Goal: Task Accomplishment & Management: Complete application form

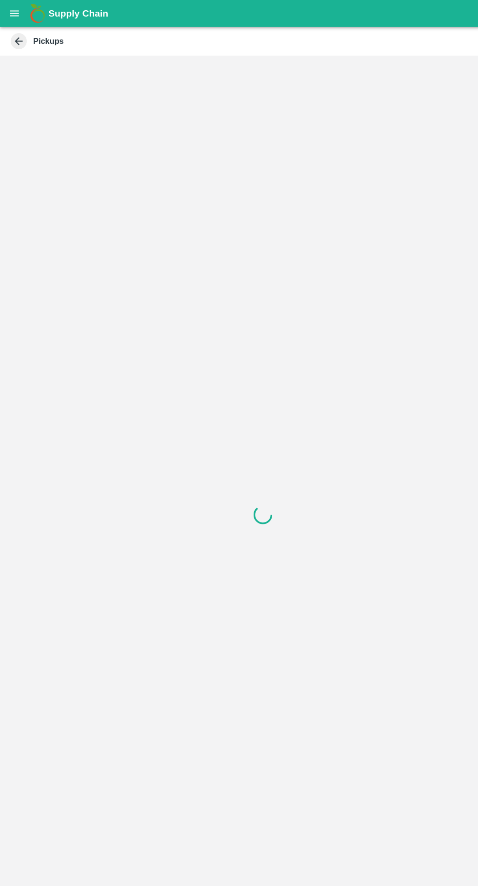
click at [17, 35] on icon at bounding box center [17, 37] width 11 height 11
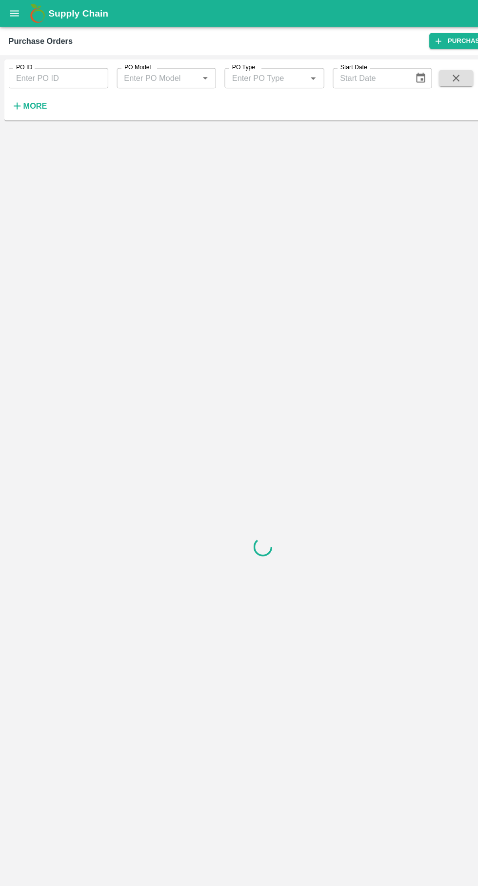
click at [13, 17] on icon "open drawer" at bounding box center [13, 12] width 11 height 11
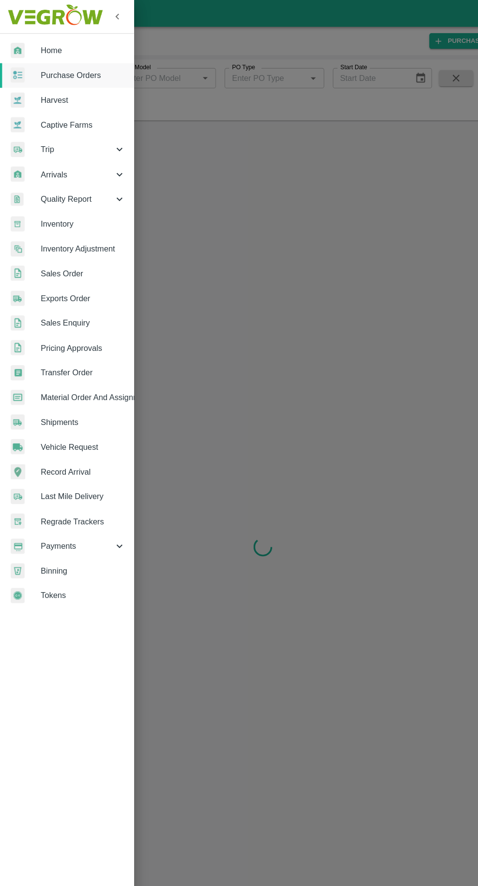
click at [43, 136] on span "Trip" at bounding box center [70, 136] width 66 height 11
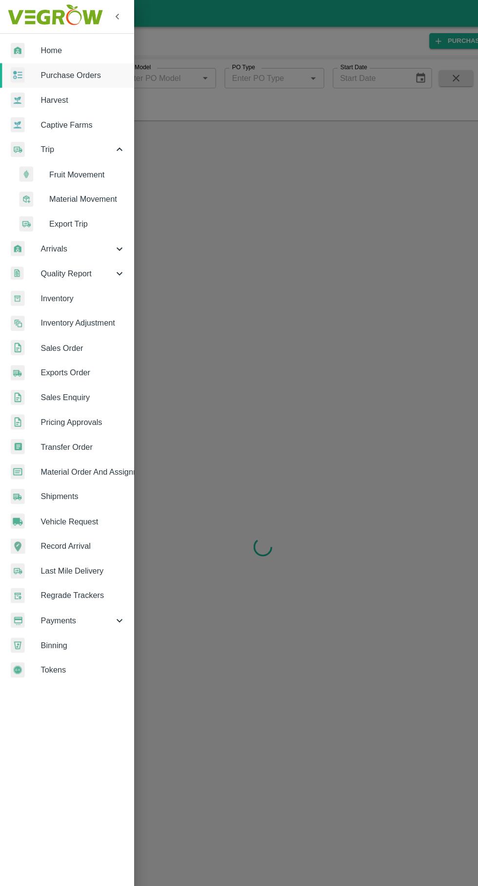
click at [64, 162] on span "Fruit Movement" at bounding box center [79, 159] width 69 height 11
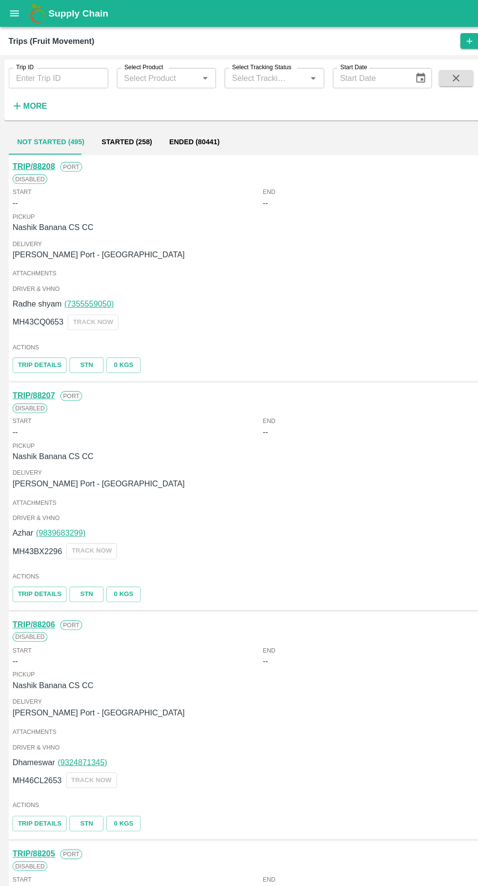
click at [33, 94] on strong "More" at bounding box center [32, 97] width 22 height 8
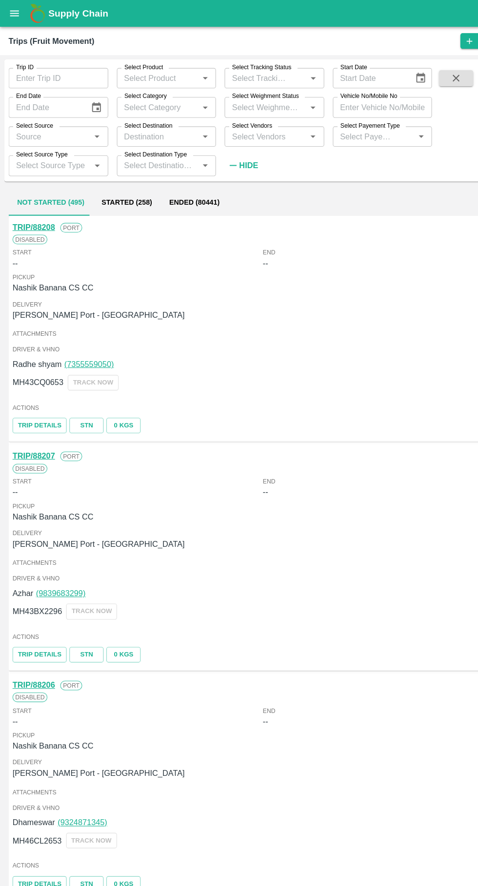
click at [37, 72] on input "Trip ID" at bounding box center [53, 71] width 91 height 19
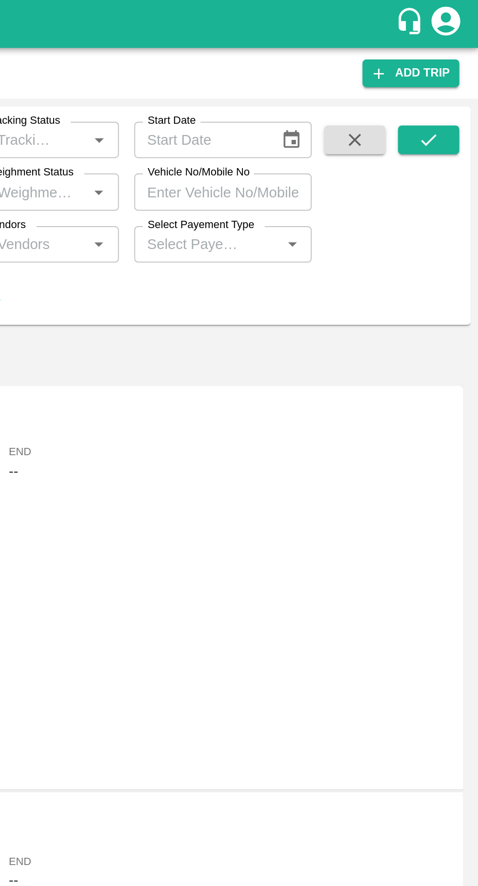
type input "88077"
click at [453, 71] on icon "submit" at bounding box center [452, 71] width 8 height 6
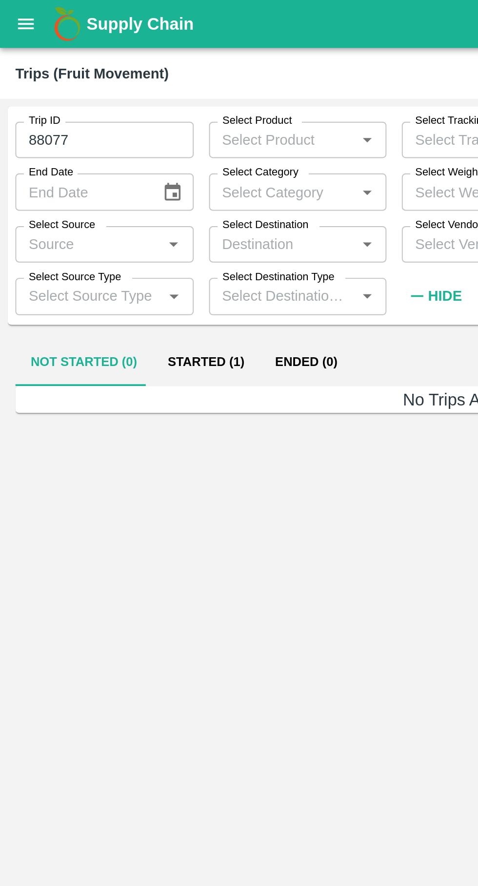
click at [116, 181] on button "Started (1)" at bounding box center [104, 184] width 55 height 23
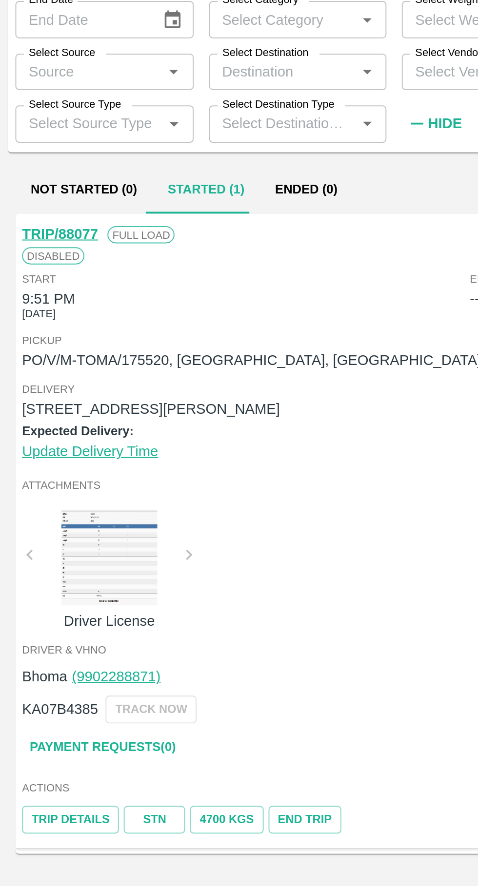
click at [42, 502] on link "Trip Details" at bounding box center [35, 505] width 49 height 14
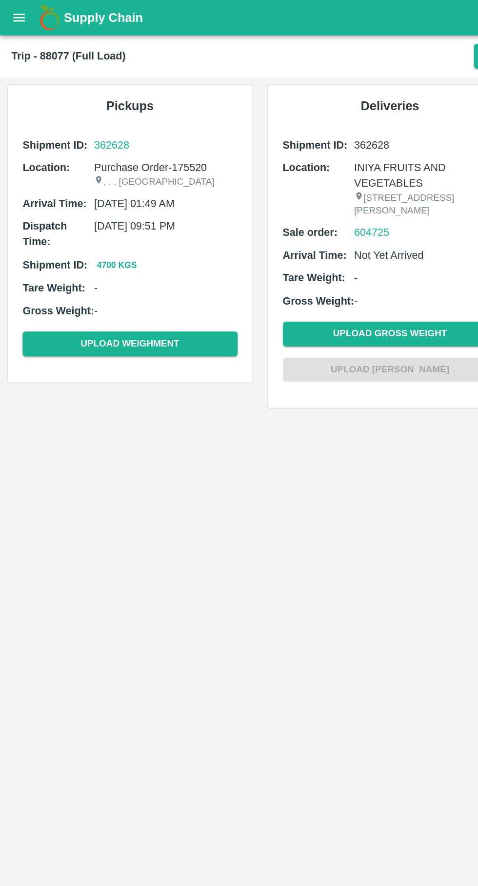
click at [15, 20] on button "open drawer" at bounding box center [13, 12] width 22 height 22
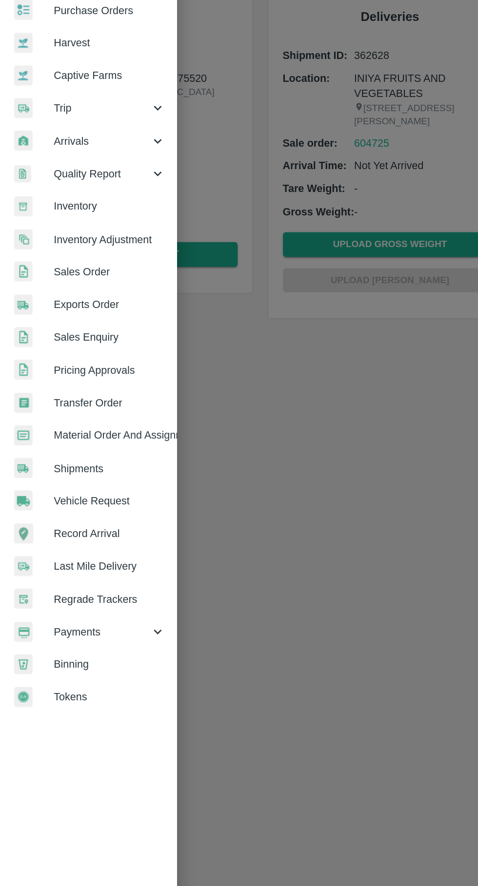
click at [87, 402] on span "Vehicle Request" at bounding box center [75, 407] width 77 height 11
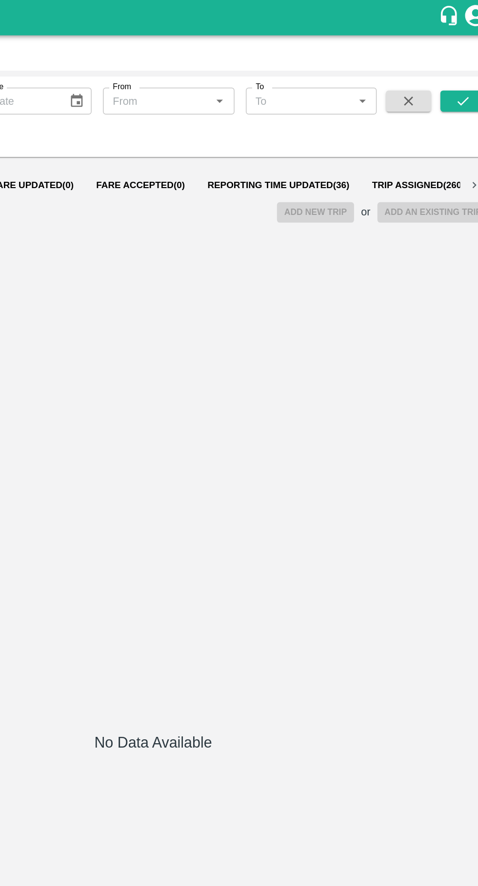
click at [297, 124] on span "Reporting Time Updated ( 36 )" at bounding box center [325, 128] width 98 height 8
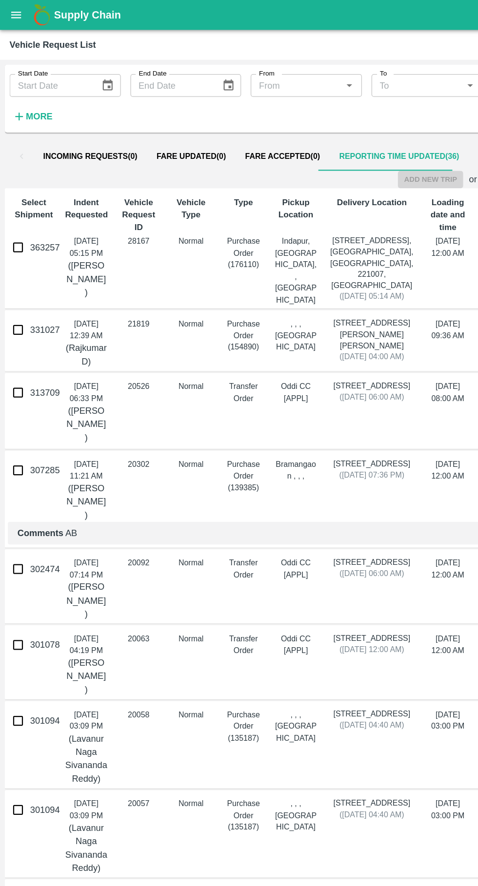
click at [15, 207] on input "363257" at bounding box center [14, 201] width 19 height 19
checkbox input "true"
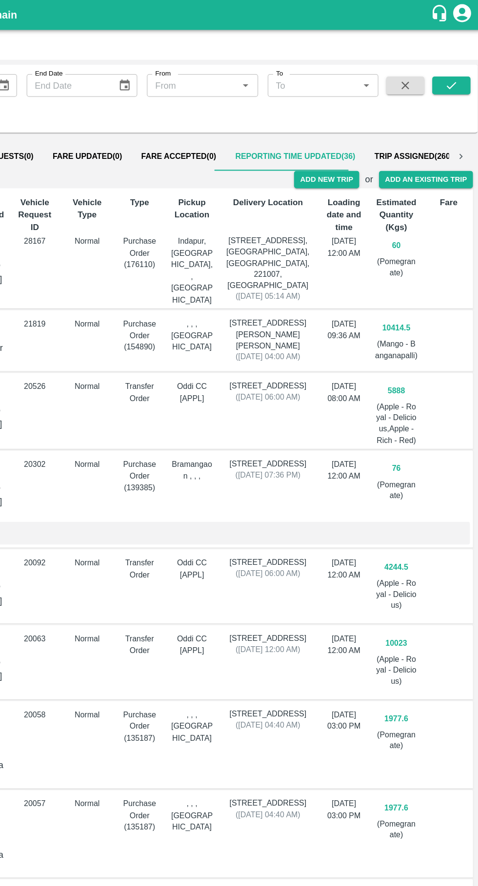
click at [357, 151] on button "Add New Trip" at bounding box center [350, 146] width 53 height 14
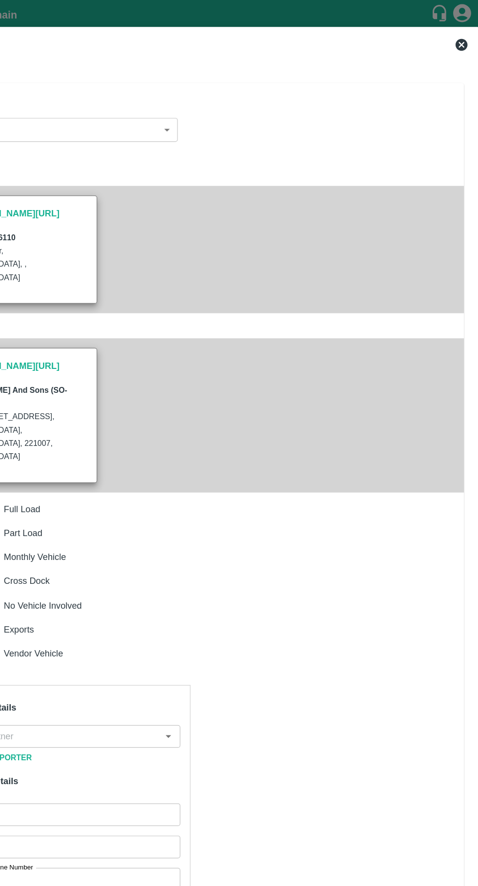
type input "60"
type input "Normal"
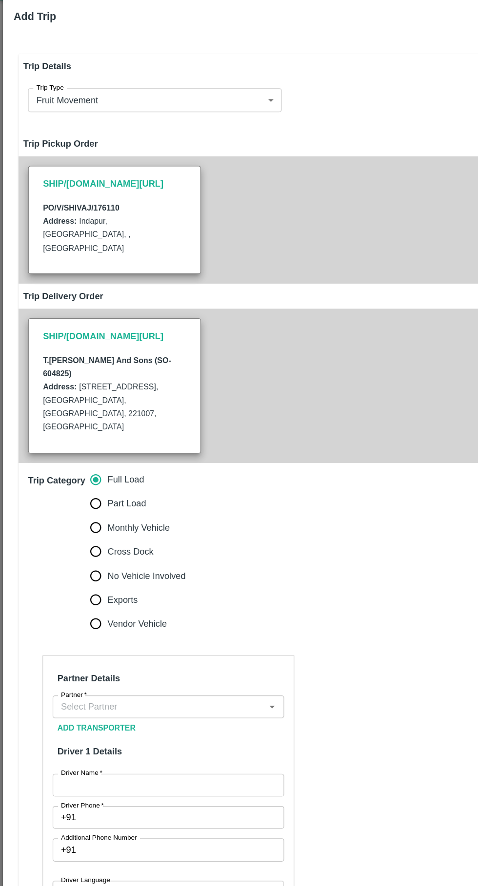
click at [146, 594] on input "Partner   *" at bounding box center [129, 600] width 167 height 13
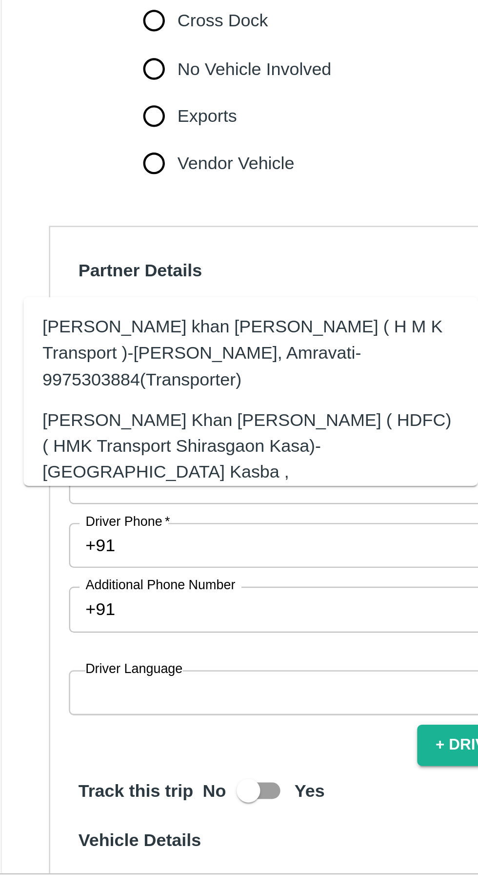
click at [155, 635] on div "Azhar Ahmad Khan Aziz Ahmad ( HDFC) ( HMK Transport Shirasgaon Kasa)-Shirasgaon…" at bounding box center [118, 654] width 172 height 43
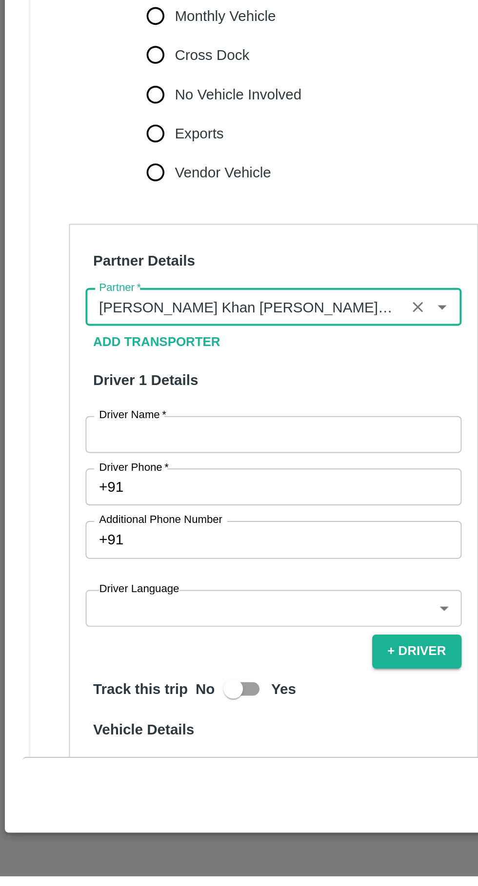
type input "Azhar Ahmad Khan Aziz Ahmad ( HDFC) ( HMK Transport Shirasgaon Kasa)-Shirasgaon…"
click at [154, 655] on input "Driver Name   *" at bounding box center [137, 664] width 189 height 19
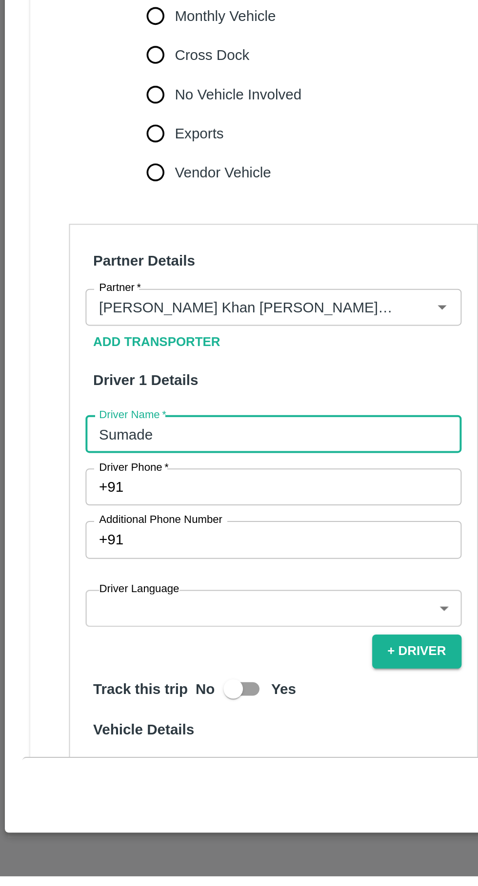
type input "Sumadev"
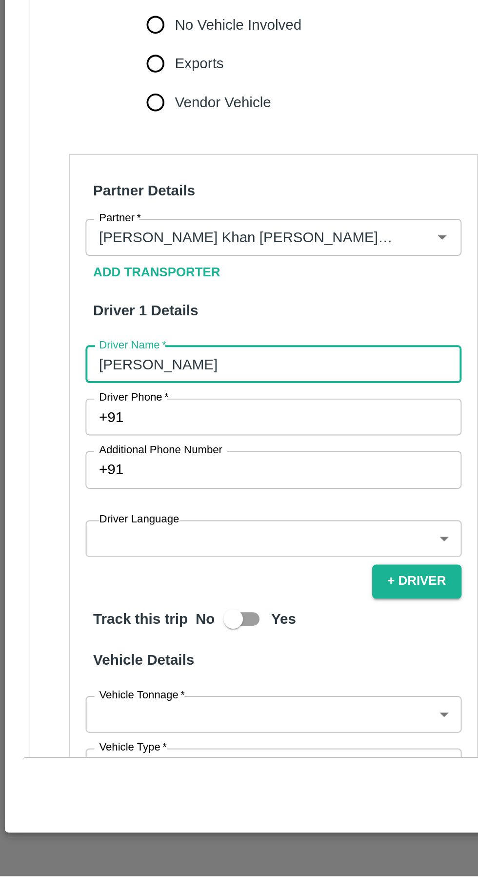
scroll to position [37, 0]
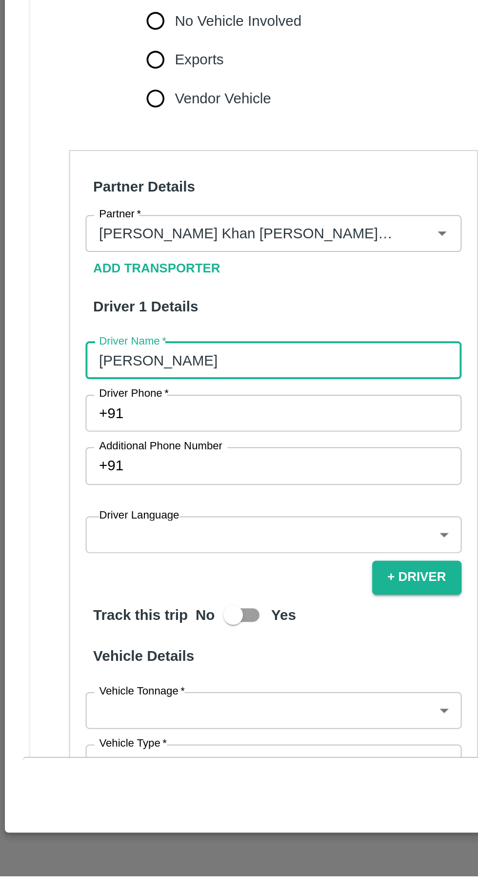
type input "Sukadev"
click at [95, 644] on input "Driver Phone   *" at bounding box center [149, 653] width 166 height 19
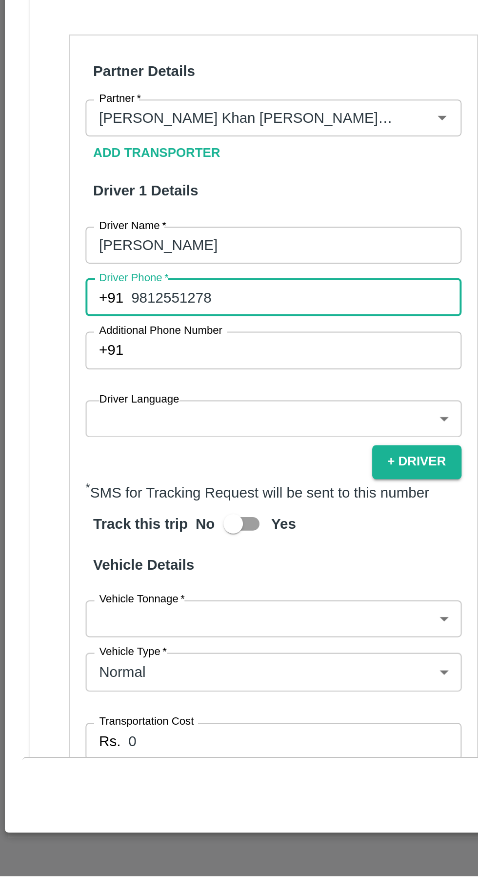
scroll to position [101, 0]
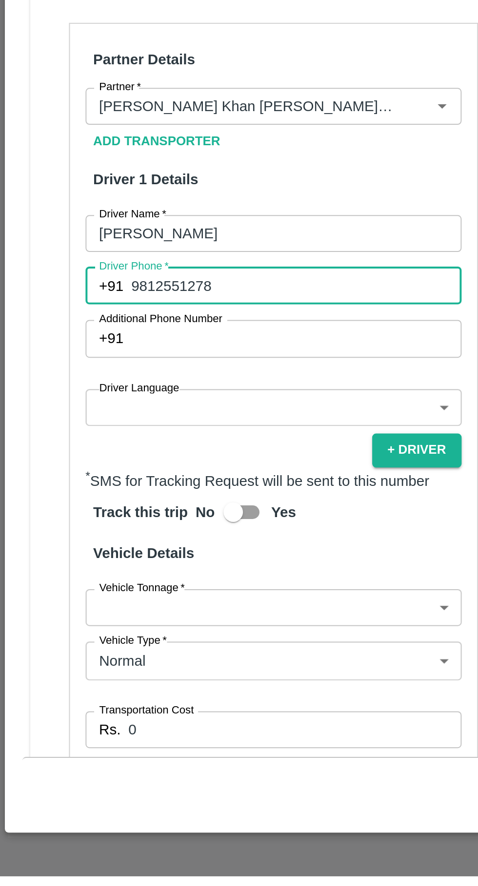
type input "9812551278"
click at [72, 628] on body "Supply Chain Vehicle Request List Start Date Start Date End Date End Date From …" at bounding box center [239, 443] width 478 height 886
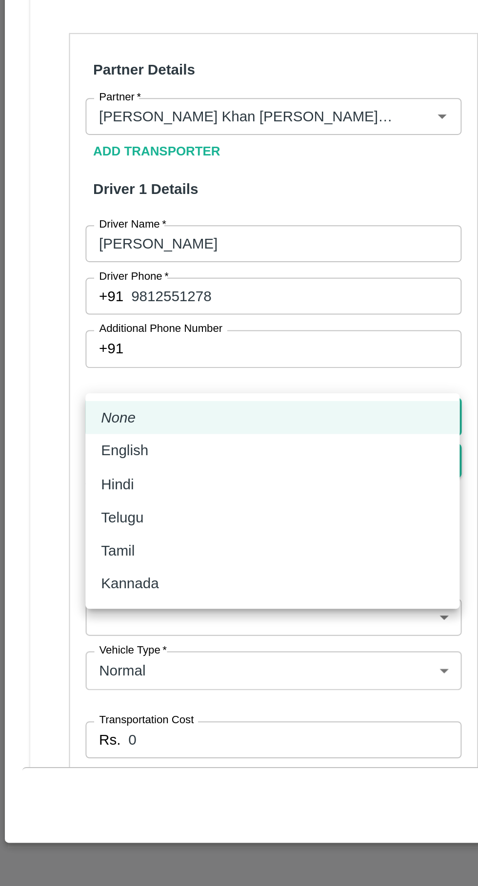
click at [78, 669] on div "English" at bounding box center [65, 667] width 29 height 11
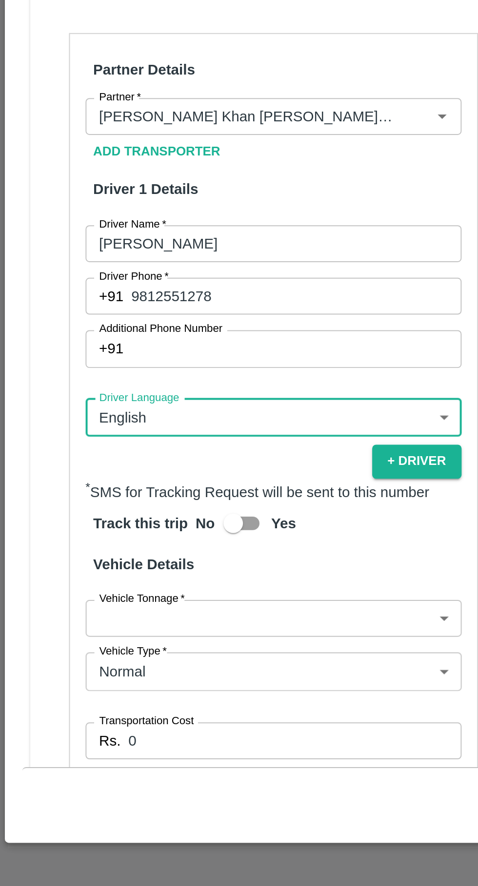
type input "en"
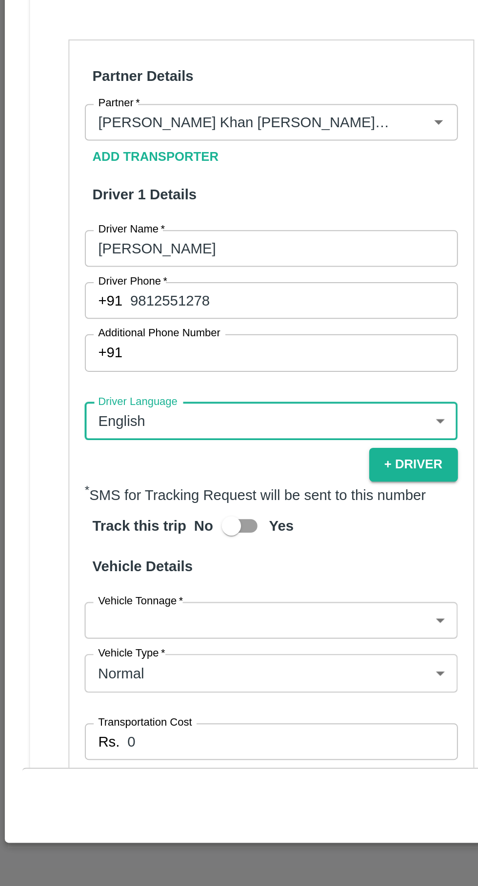
click at [137, 726] on body "Supply Chain Vehicle Request List Start Date Start Date End Date End Date From …" at bounding box center [239, 443] width 478 height 886
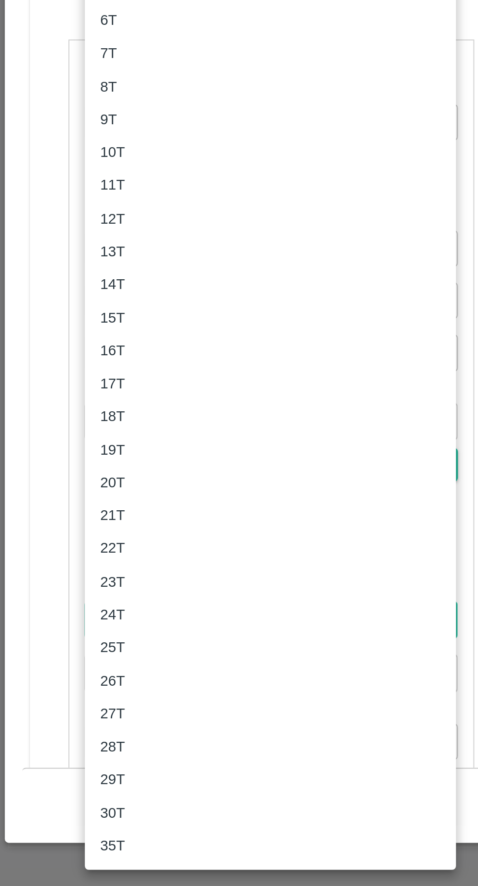
click at [72, 631] on div "17T" at bounding box center [137, 631] width 172 height 11
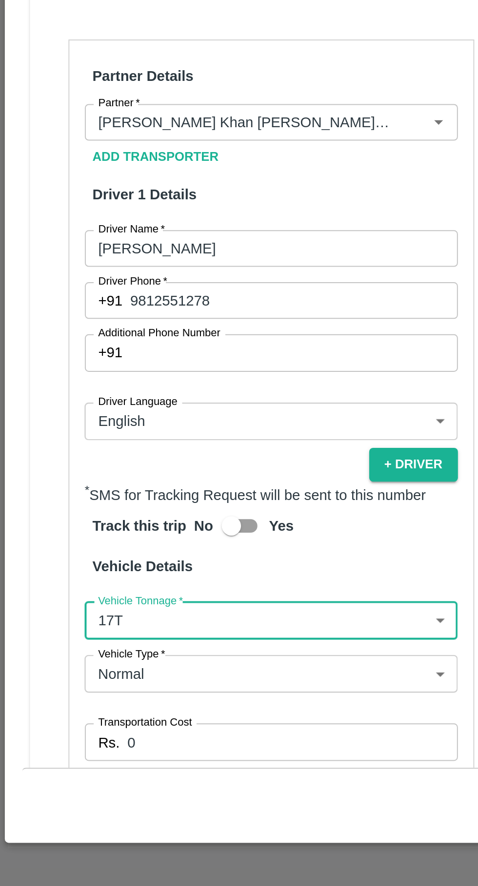
type input "17000"
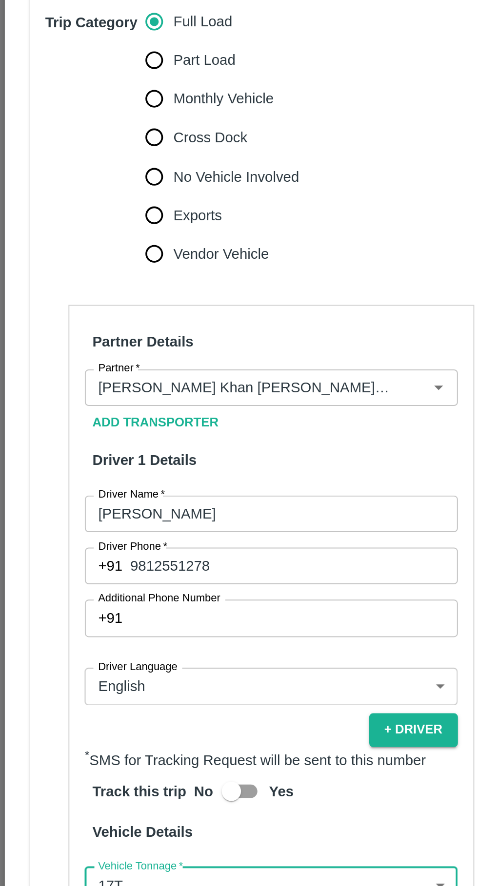
scroll to position [0, 0]
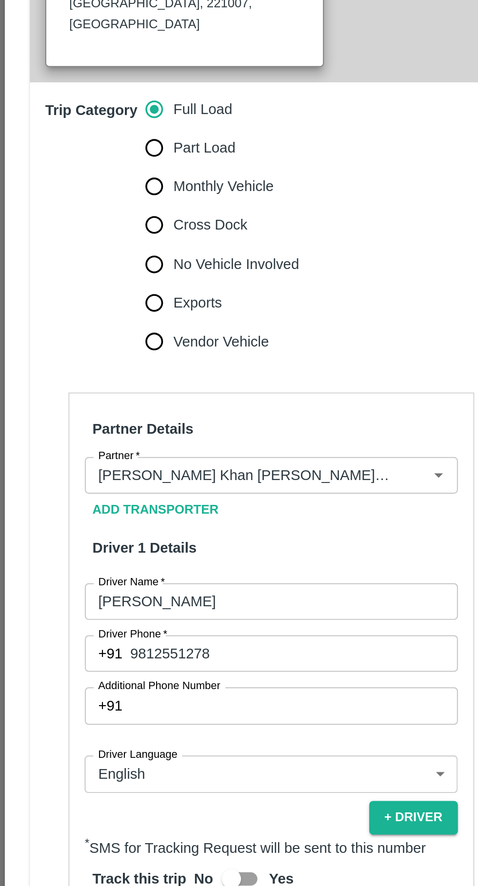
click at [74, 425] on input "Part Load" at bounding box center [77, 434] width 19 height 19
radio input "true"
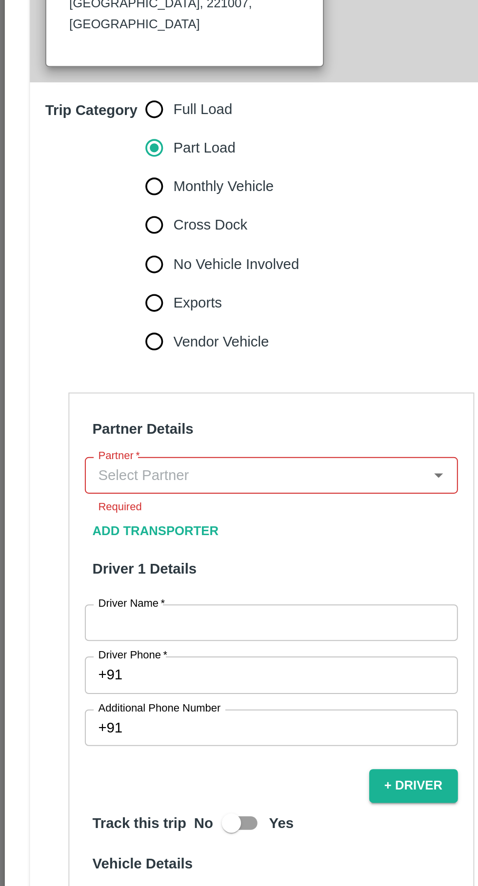
click at [122, 594] on input "Partner   *" at bounding box center [129, 600] width 167 height 13
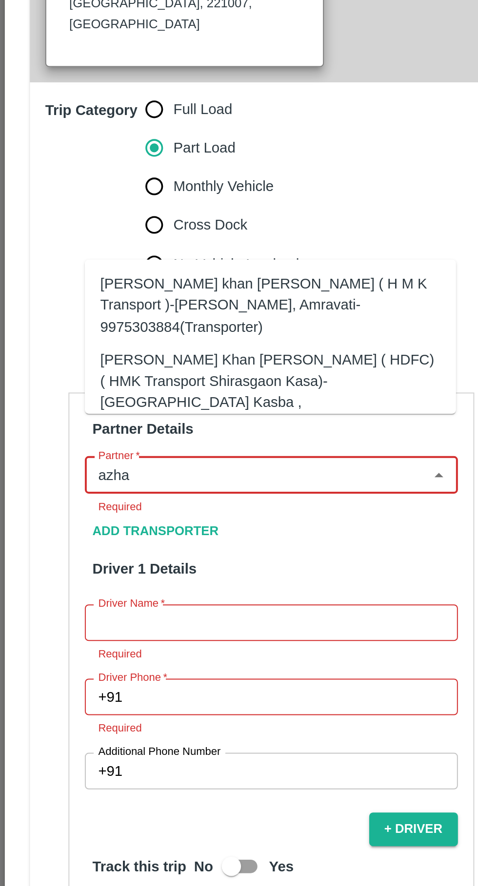
click at [174, 544] on div "Azhar Ahmad Khan Aziz Ahmad ( HDFC) ( HMK Transport Shirasgaon Kasa)-Shirasgaon…" at bounding box center [137, 558] width 172 height 43
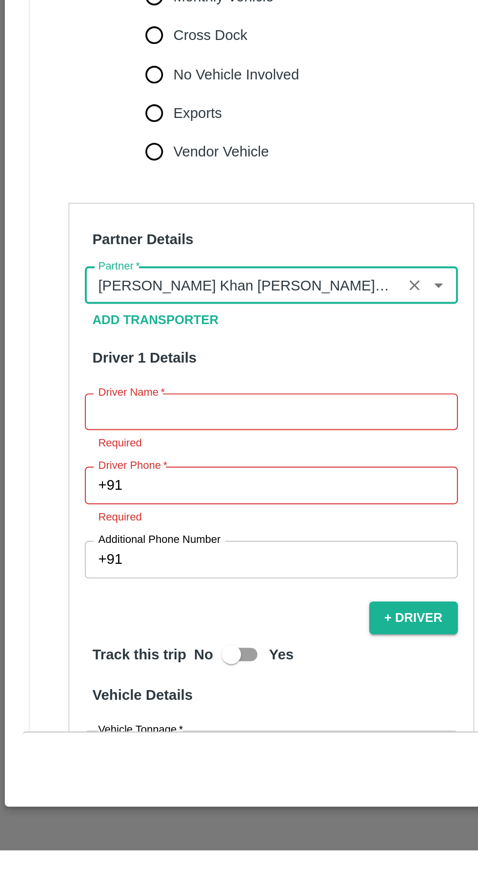
type input "Azhar Ahmad Khan Aziz Ahmad ( HDFC) ( HMK Transport Shirasgaon Kasa)-Shirasgaon…"
click at [128, 655] on input "Driver Name   *" at bounding box center [137, 664] width 189 height 19
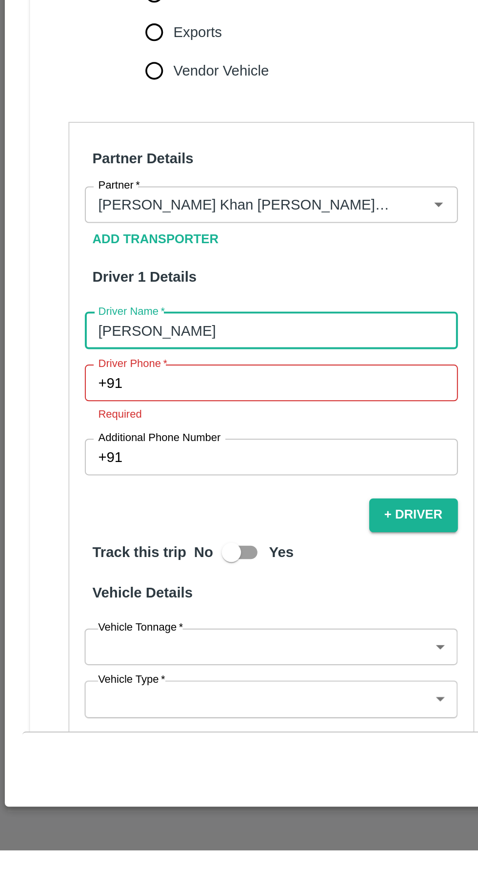
scroll to position [46, 0]
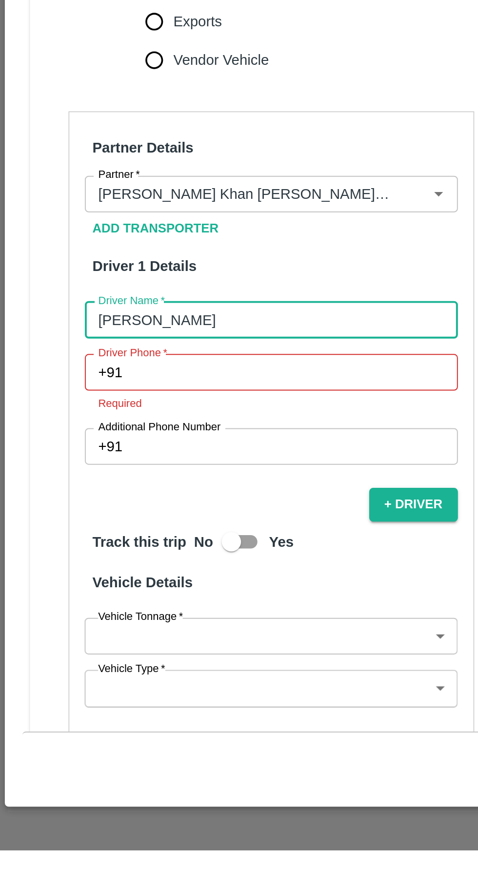
type input "Sumon roy"
click at [145, 635] on input "Driver Phone   *" at bounding box center [149, 644] width 166 height 19
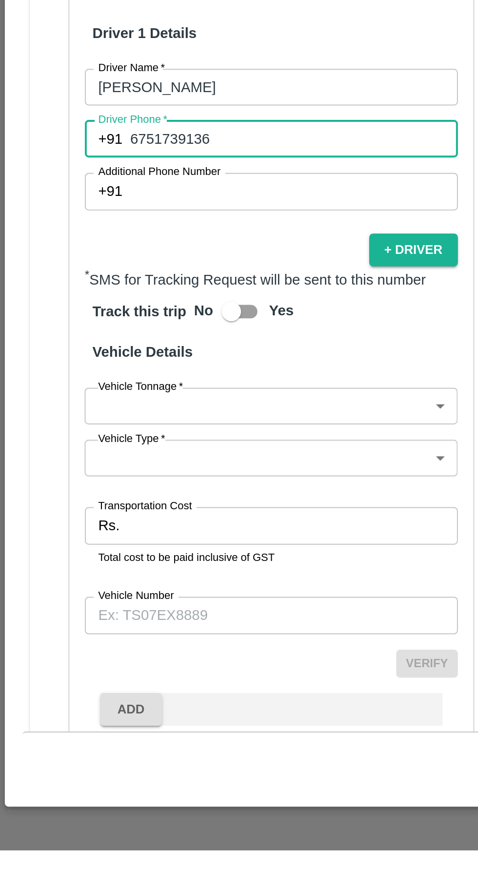
scroll to position [165, 0]
type input "6751739136"
click at [134, 641] on body "Supply Chain Vehicle Request List Start Date Start Date End Date End Date From …" at bounding box center [239, 443] width 478 height 886
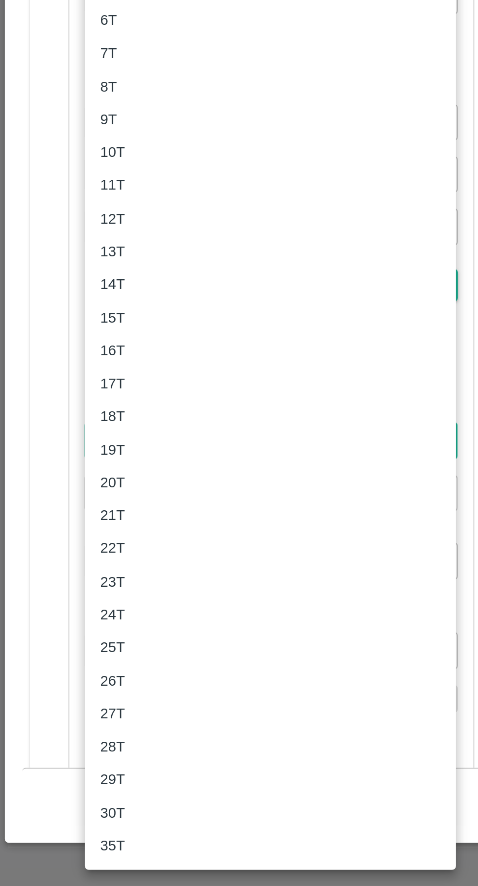
click at [78, 648] on div "18T" at bounding box center [137, 648] width 172 height 11
type input "18000"
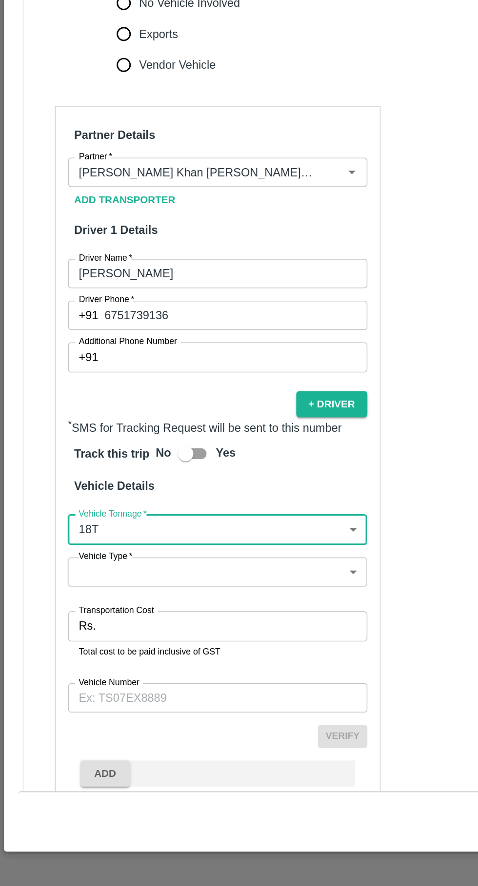
click at [205, 662] on body "Supply Chain Vehicle Request List Start Date Start Date End Date End Date From …" at bounding box center [239, 443] width 478 height 886
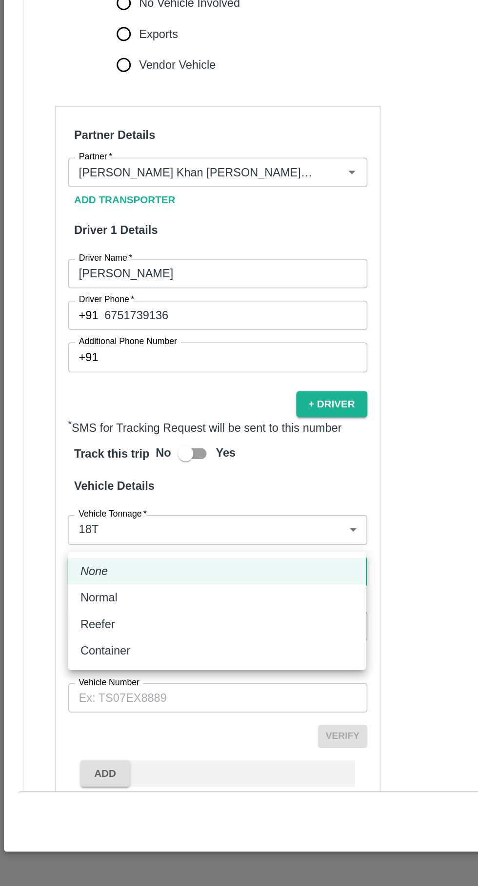
click at [104, 706] on div "Normal" at bounding box center [137, 703] width 172 height 11
type input "Normal"
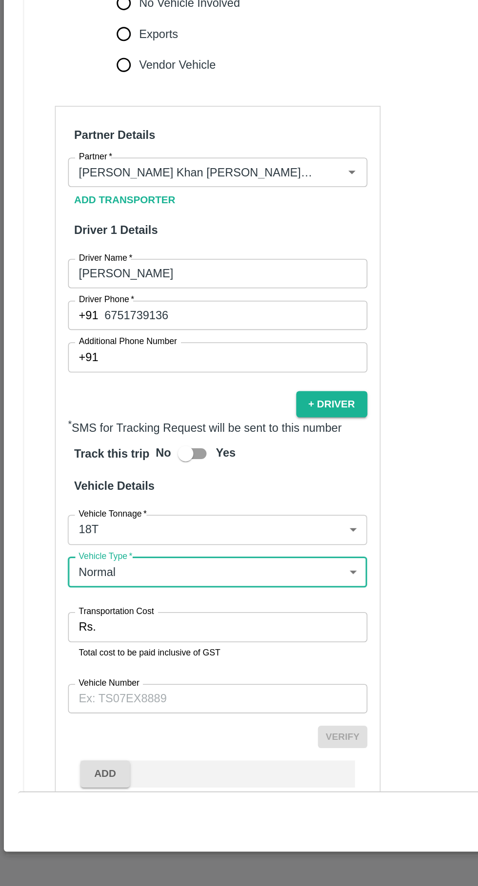
click at [107, 713] on input "Transportation Cost" at bounding box center [147, 722] width 167 height 19
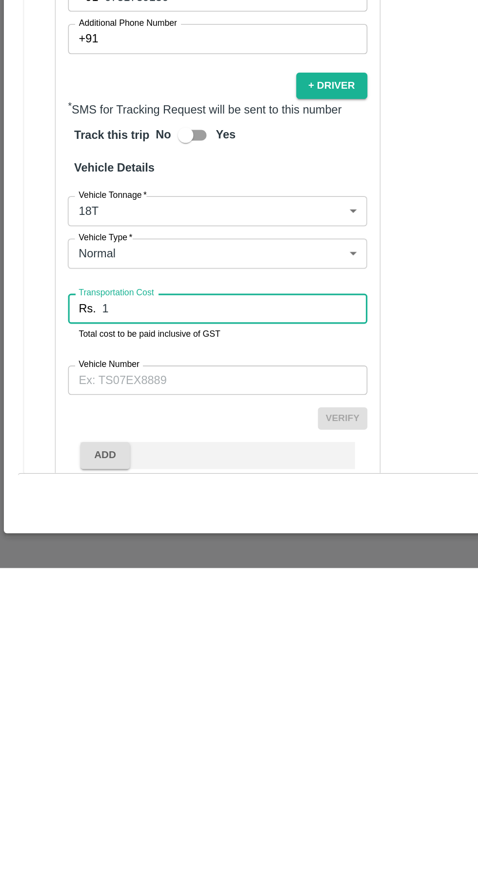
type input "1"
click at [79, 754] on label "Vehicle Number" at bounding box center [69, 758] width 39 height 8
click at [79, 758] on input "Vehicle Number" at bounding box center [137, 767] width 189 height 19
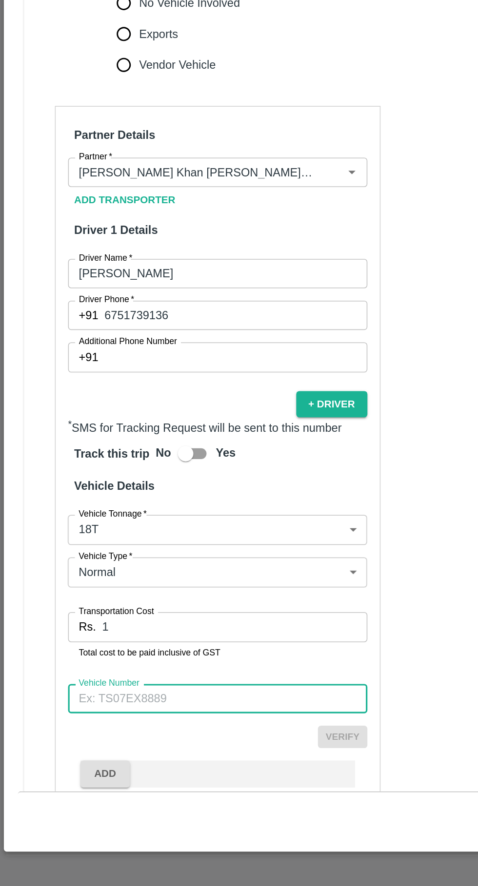
click at [104, 758] on input "Vehicle Number" at bounding box center [137, 767] width 189 height 19
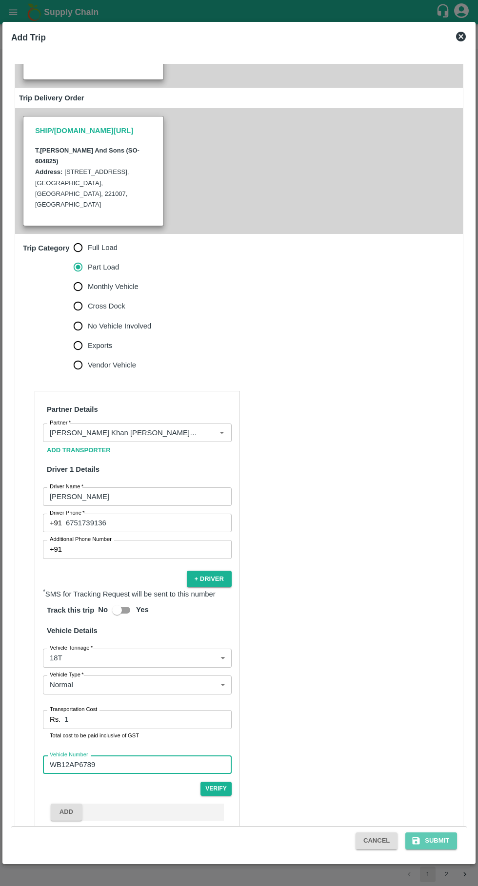
type input "WB12AP6789"
click at [446, 840] on button "Submit" at bounding box center [431, 840] width 52 height 17
